Goal: Submit feedback/report problem

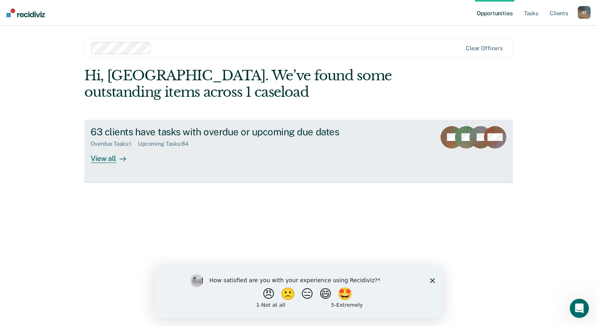
click at [102, 161] on div "View all" at bounding box center [113, 155] width 45 height 16
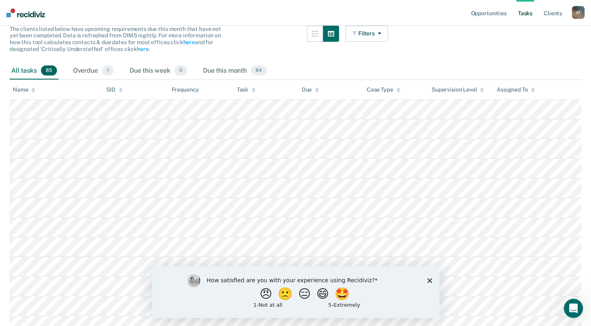
scroll to position [41, 0]
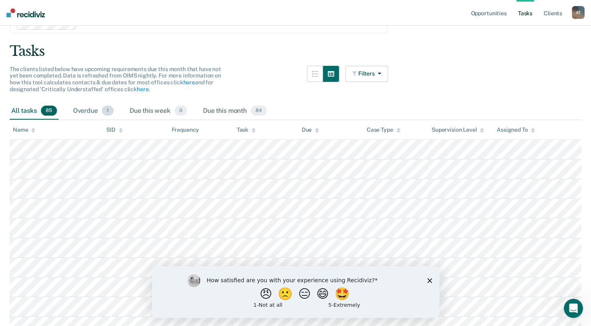
click at [101, 112] on div "Overdue 1" at bounding box center [93, 111] width 44 height 18
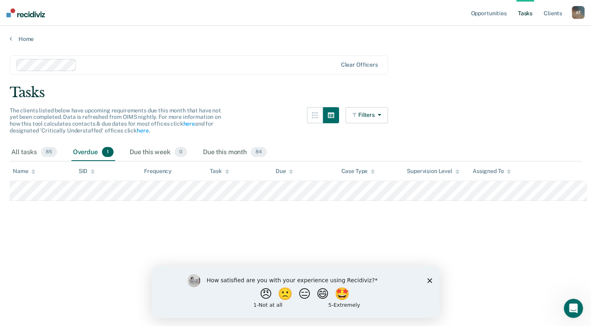
scroll to position [0, 0]
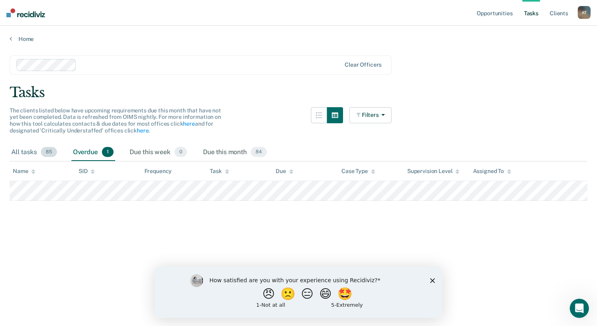
click at [27, 151] on div "All tasks 85" at bounding box center [34, 153] width 49 height 18
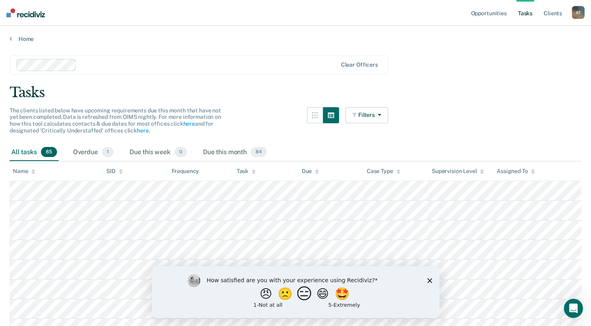
click at [305, 294] on button "😑" at bounding box center [305, 293] width 19 height 16
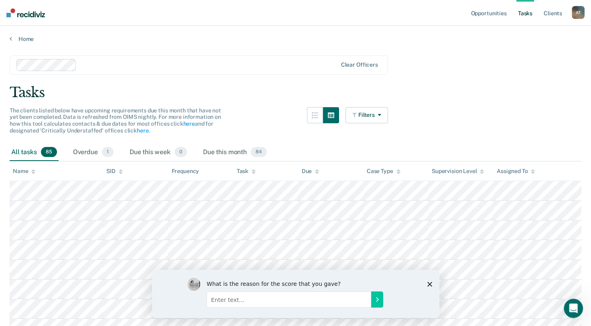
click at [226, 301] on input "Enter text..." at bounding box center [288, 299] width 165 height 16
type input "I wish it were updated every hour not every 24hrs."
click at [379, 300] on icon "Submit your response" at bounding box center [377, 299] width 6 height 6
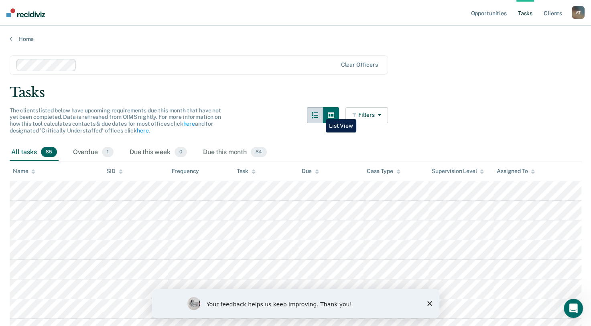
click at [318, 113] on icon "button" at bounding box center [315, 115] width 6 height 6
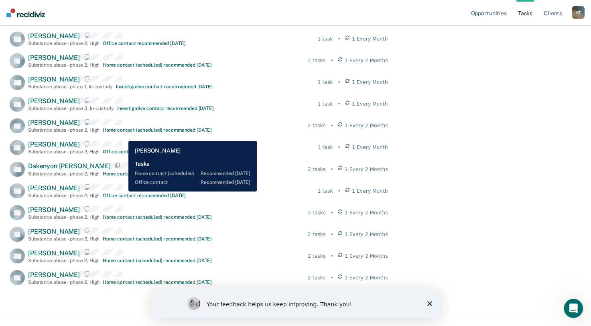
scroll to position [1316, 0]
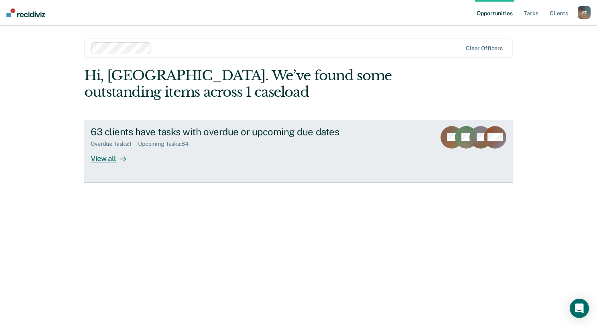
click at [117, 159] on div at bounding box center [121, 158] width 10 height 9
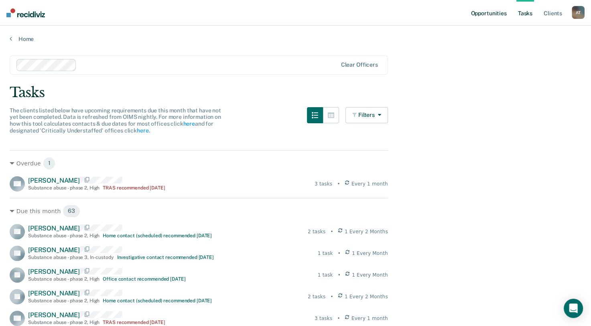
click at [491, 15] on link "Opportunities" at bounding box center [488, 13] width 39 height 26
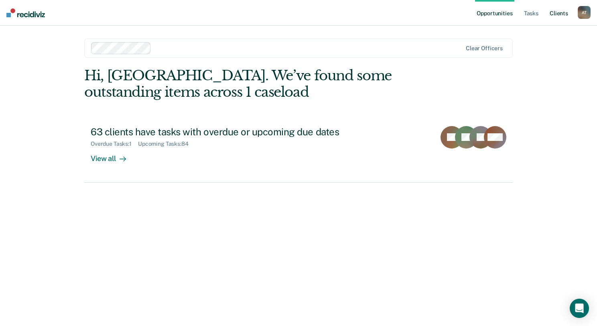
click at [557, 12] on link "Client s" at bounding box center [559, 13] width 22 height 26
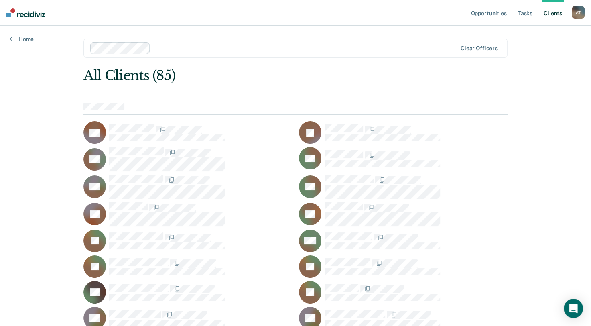
click at [577, 12] on div "A T" at bounding box center [578, 12] width 13 height 13
click at [428, 47] on div at bounding box center [305, 47] width 303 height 9
click at [13, 39] on link "Home" at bounding box center [22, 38] width 24 height 7
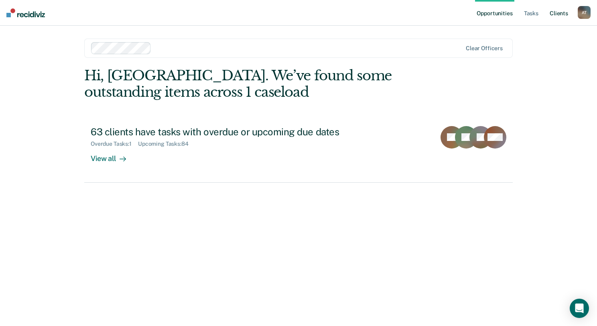
click at [561, 14] on link "Client s" at bounding box center [559, 13] width 22 height 26
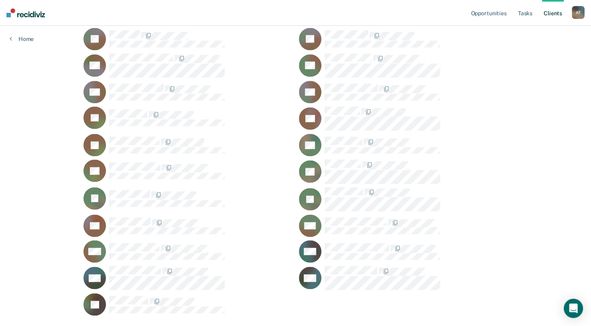
scroll to position [931, 0]
